Goal: Transaction & Acquisition: Purchase product/service

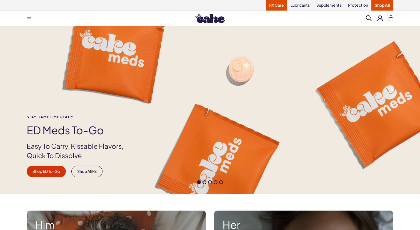
click at [287, 4] on link "RX Care" at bounding box center [276, 5] width 21 height 11
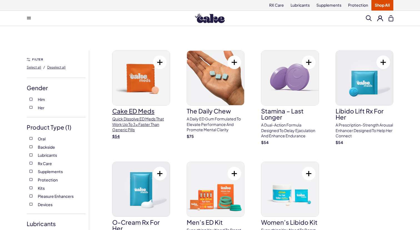
click at [140, 69] on img at bounding box center [141, 78] width 57 height 54
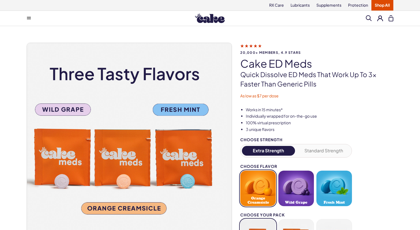
click at [383, 18] on button at bounding box center [380, 18] width 6 height 6
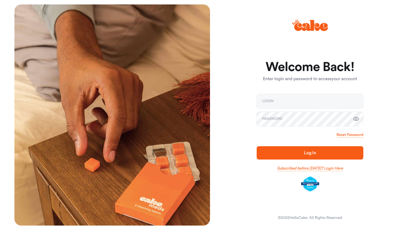
click at [323, 166] on link "Subscribed before Nov 1 2024? Login Here" at bounding box center [310, 169] width 66 height 6
